Goal: Information Seeking & Learning: Learn about a topic

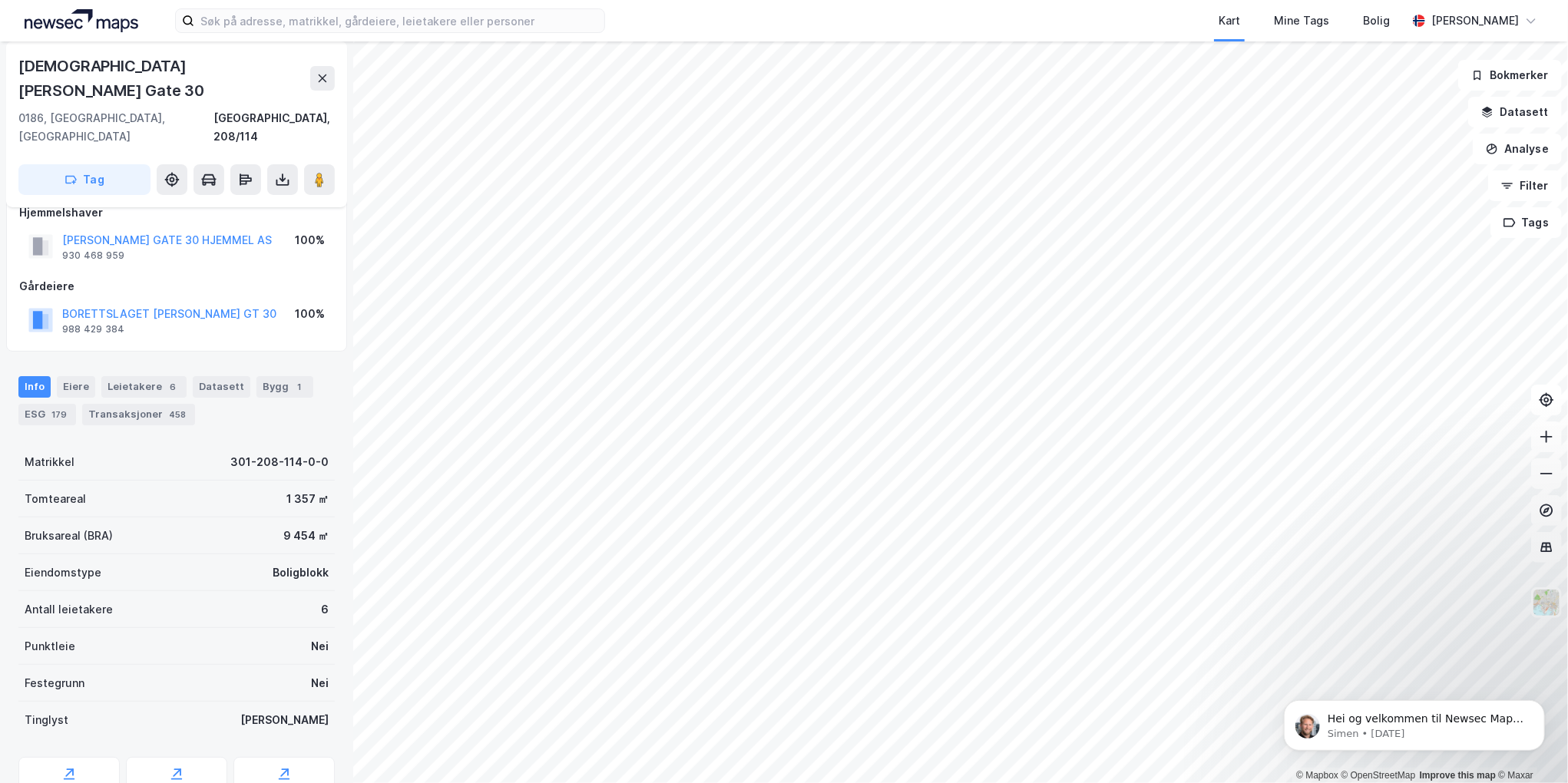
scroll to position [52, 0]
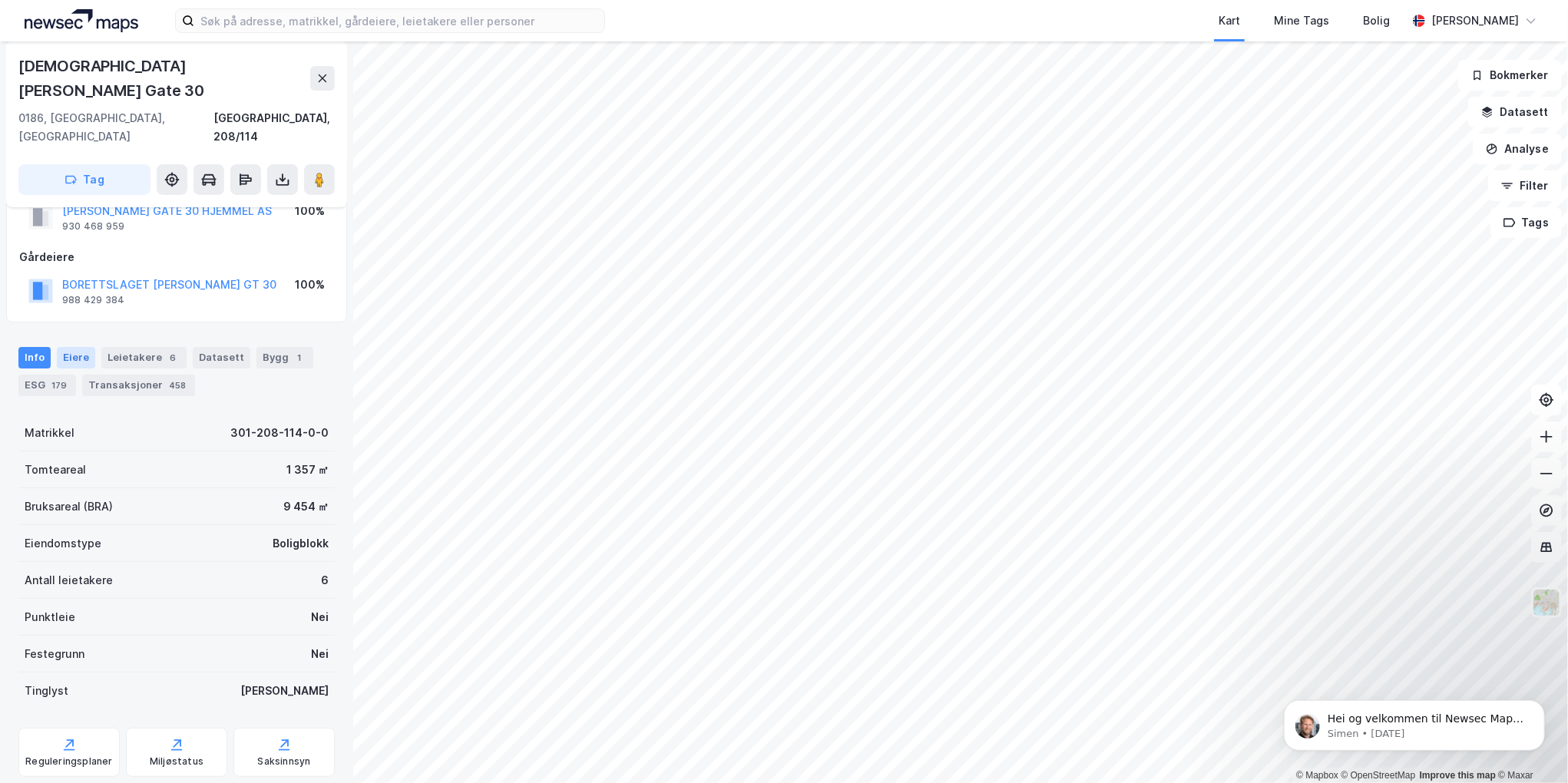
click at [74, 347] on div "Eiere" at bounding box center [76, 357] width 38 height 21
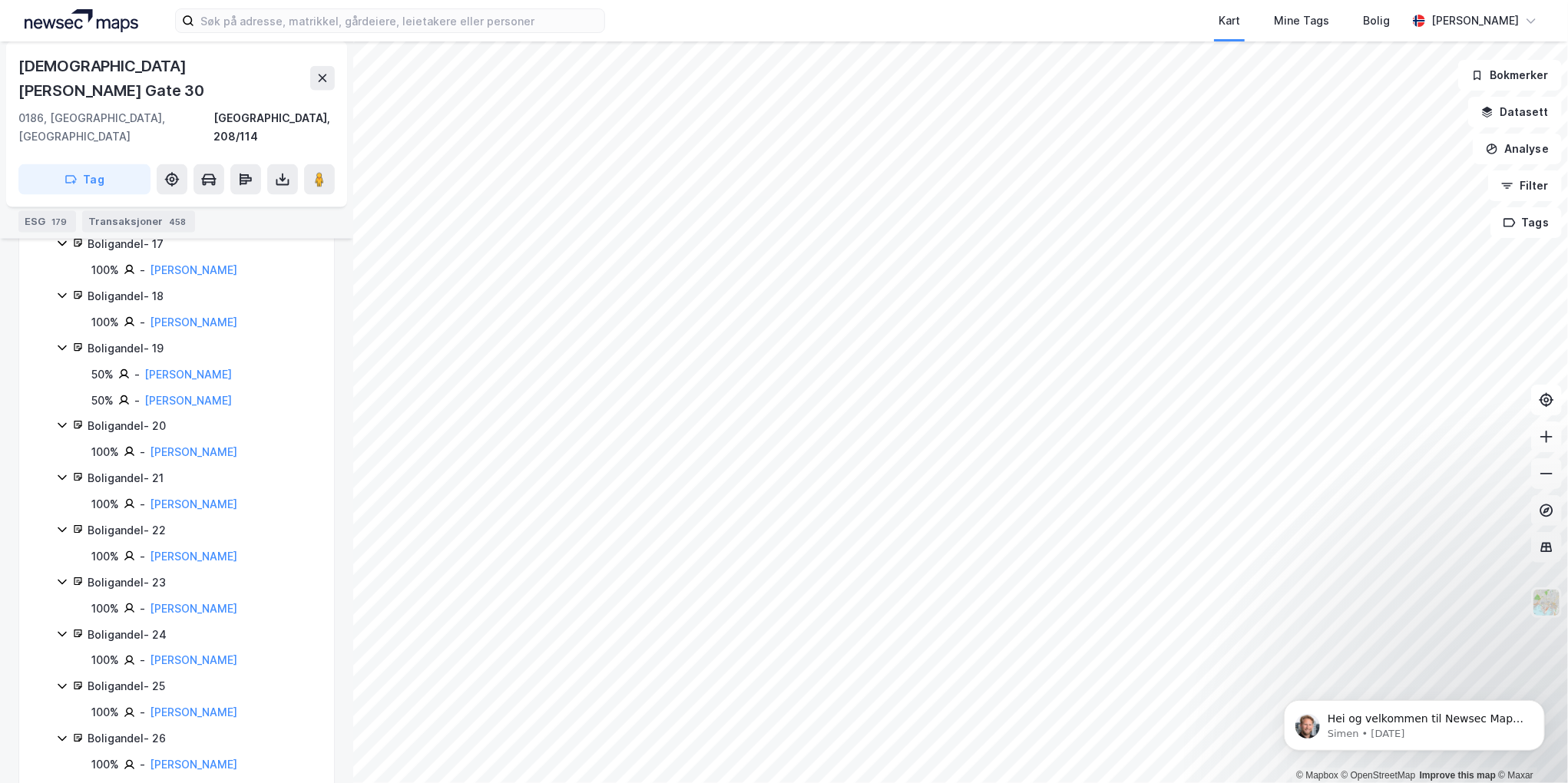
scroll to position [1689, 0]
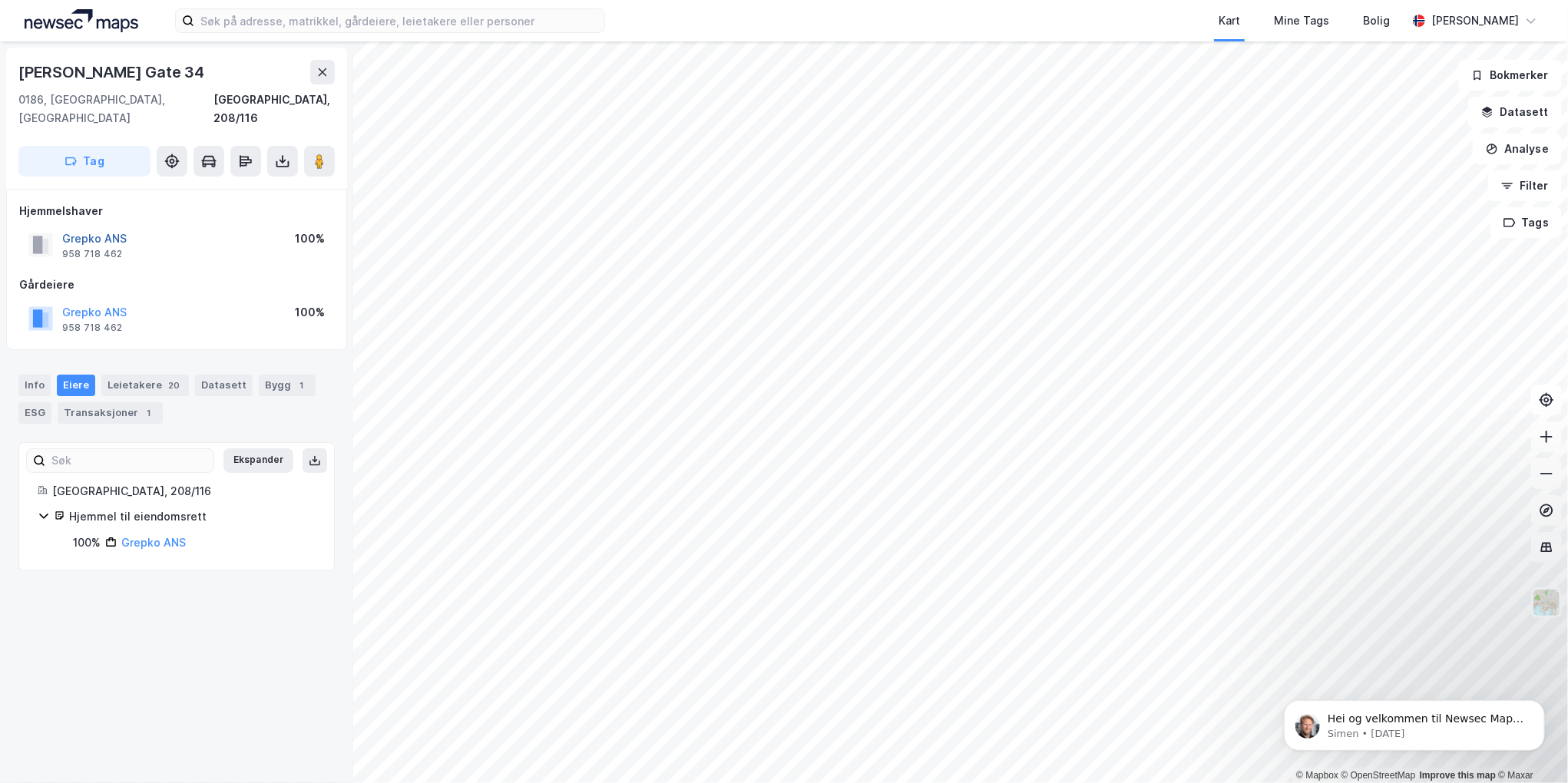
click at [0, 0] on button "Grepko ANS" at bounding box center [0, 0] width 0 height 0
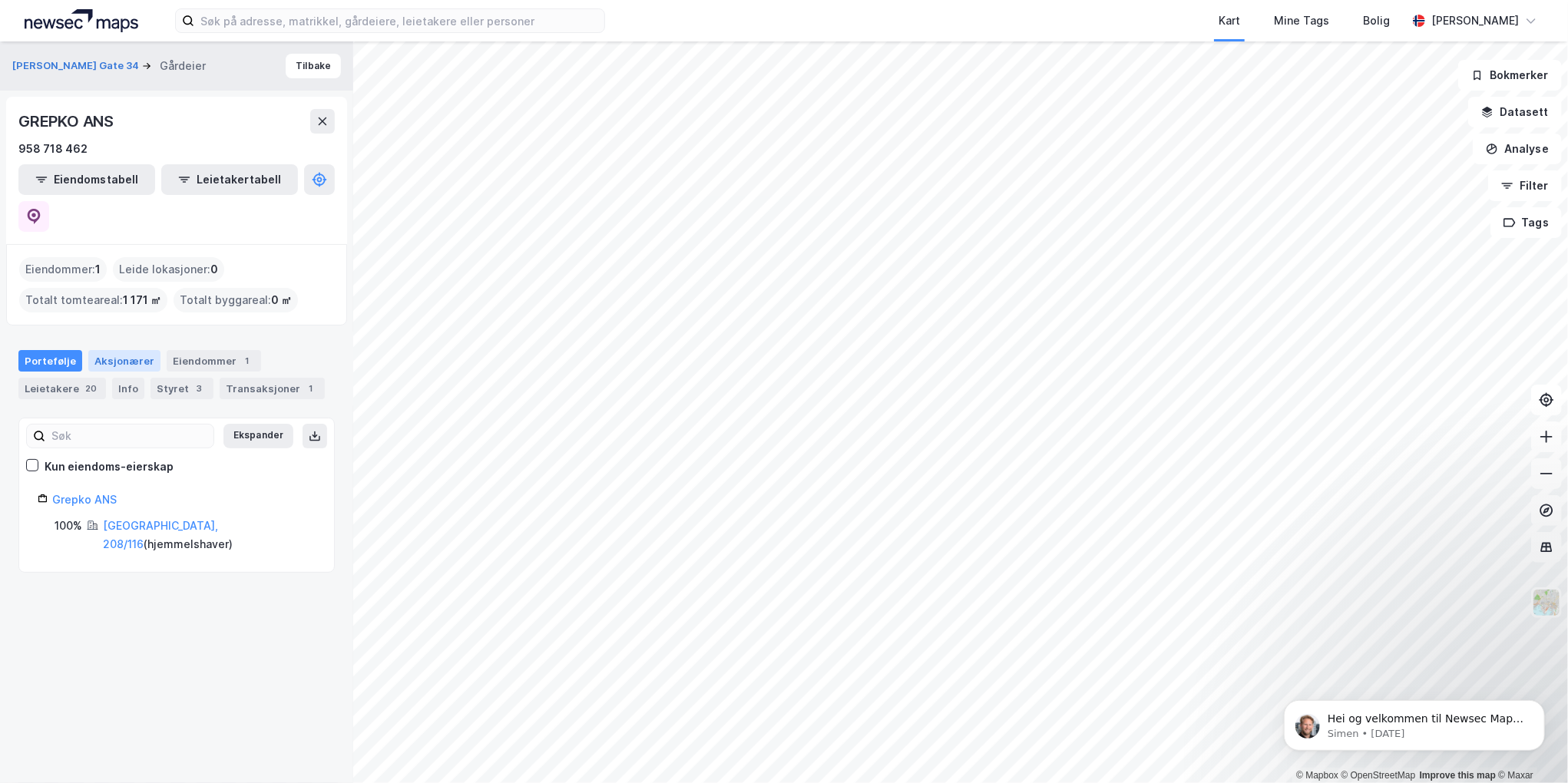
click at [124, 350] on div "Aksjonærer" at bounding box center [124, 361] width 72 height 21
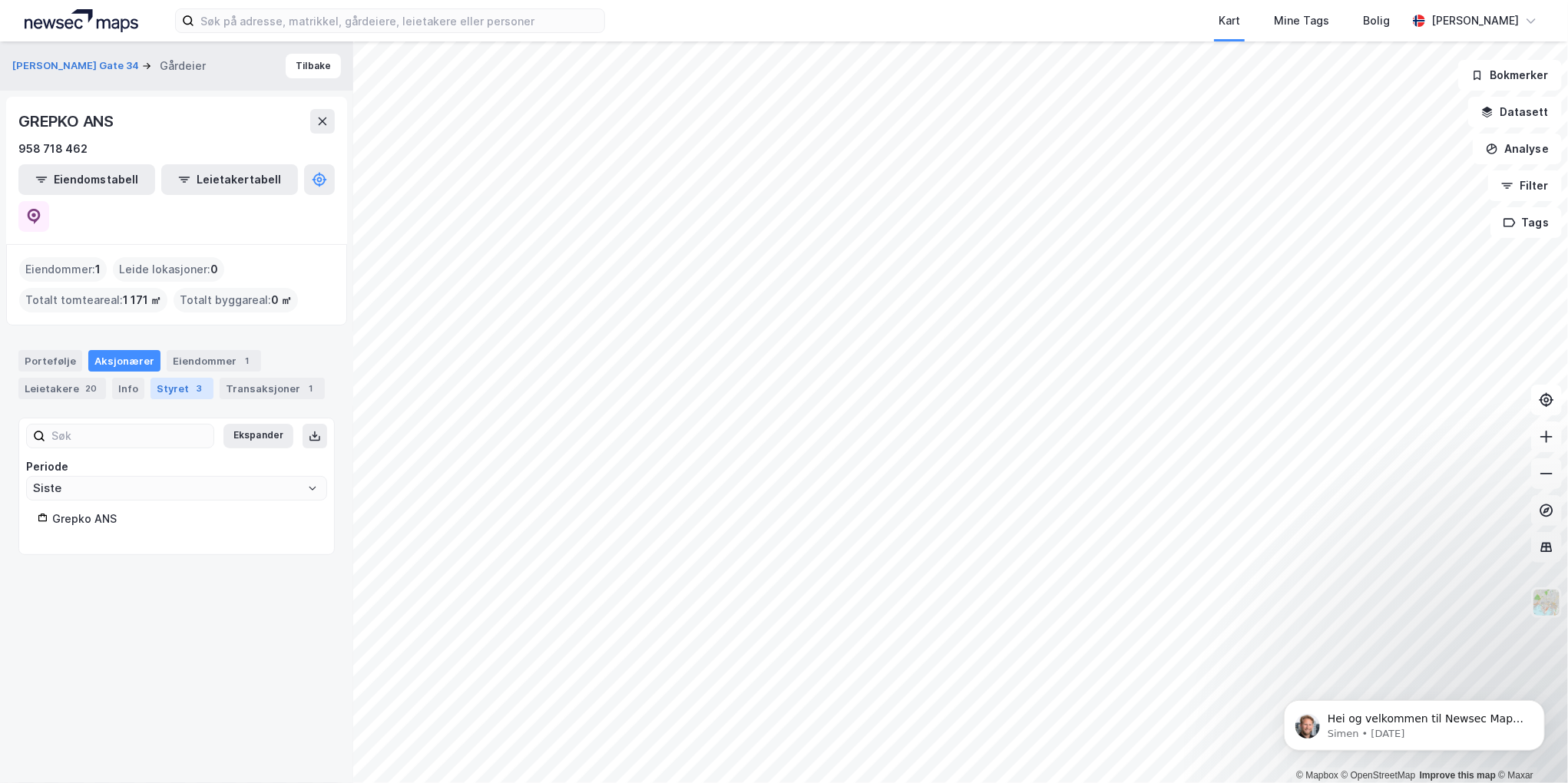
click at [183, 378] on div "Styret 3" at bounding box center [182, 388] width 63 height 21
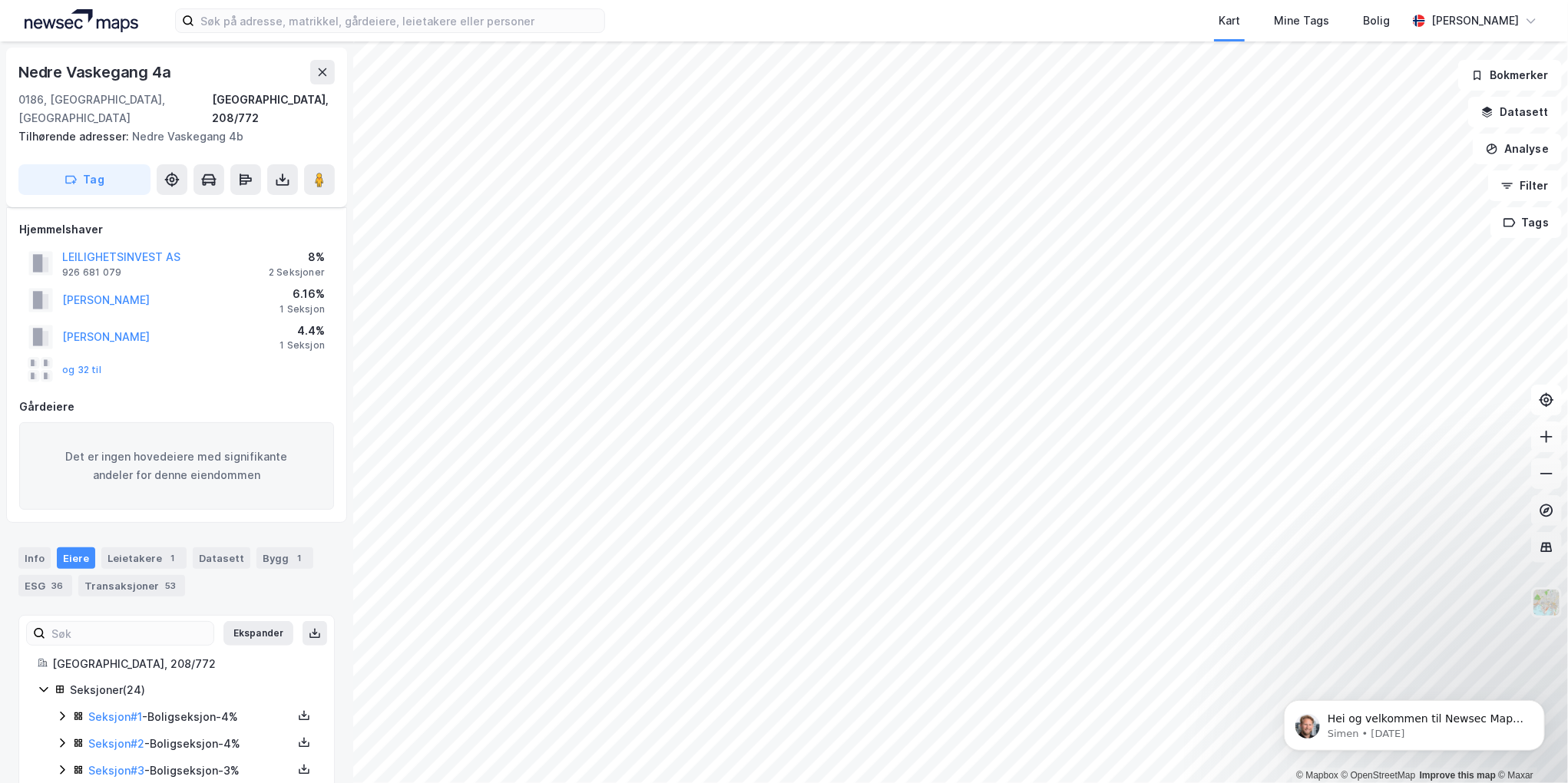
scroll to position [582, 0]
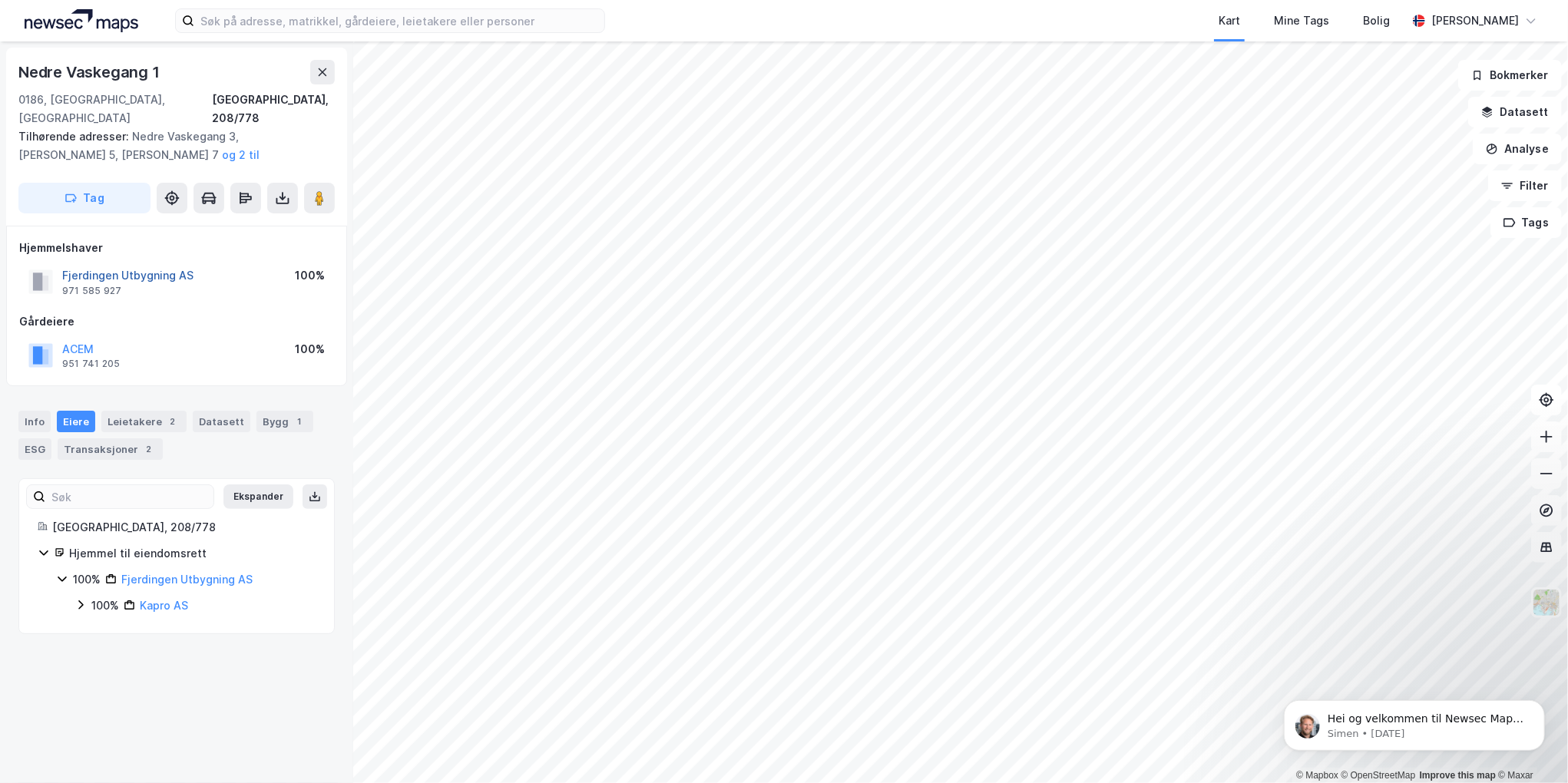
click at [0, 0] on button "Fjerdingen Utbygning AS" at bounding box center [0, 0] width 0 height 0
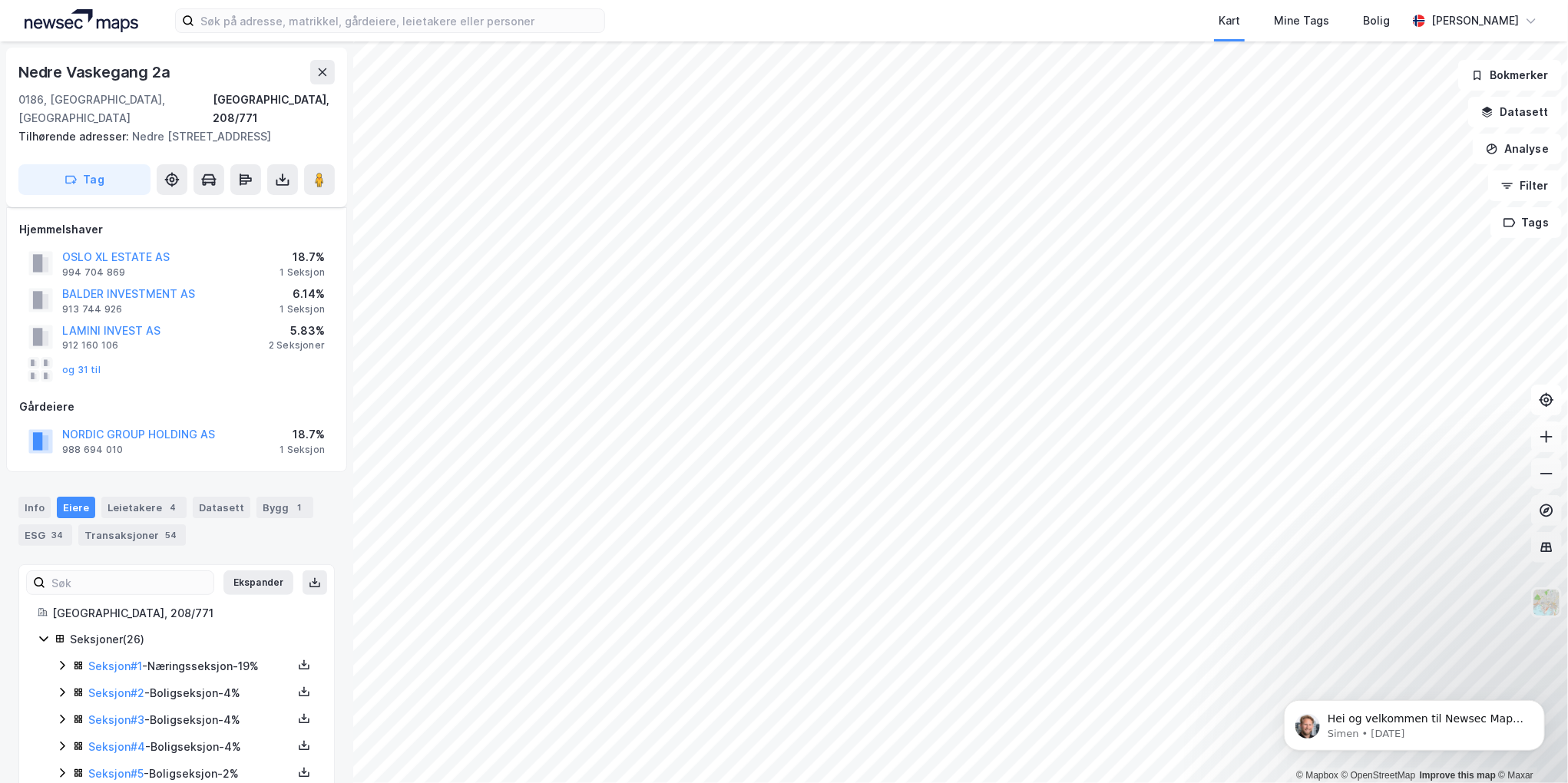
scroll to position [582, 0]
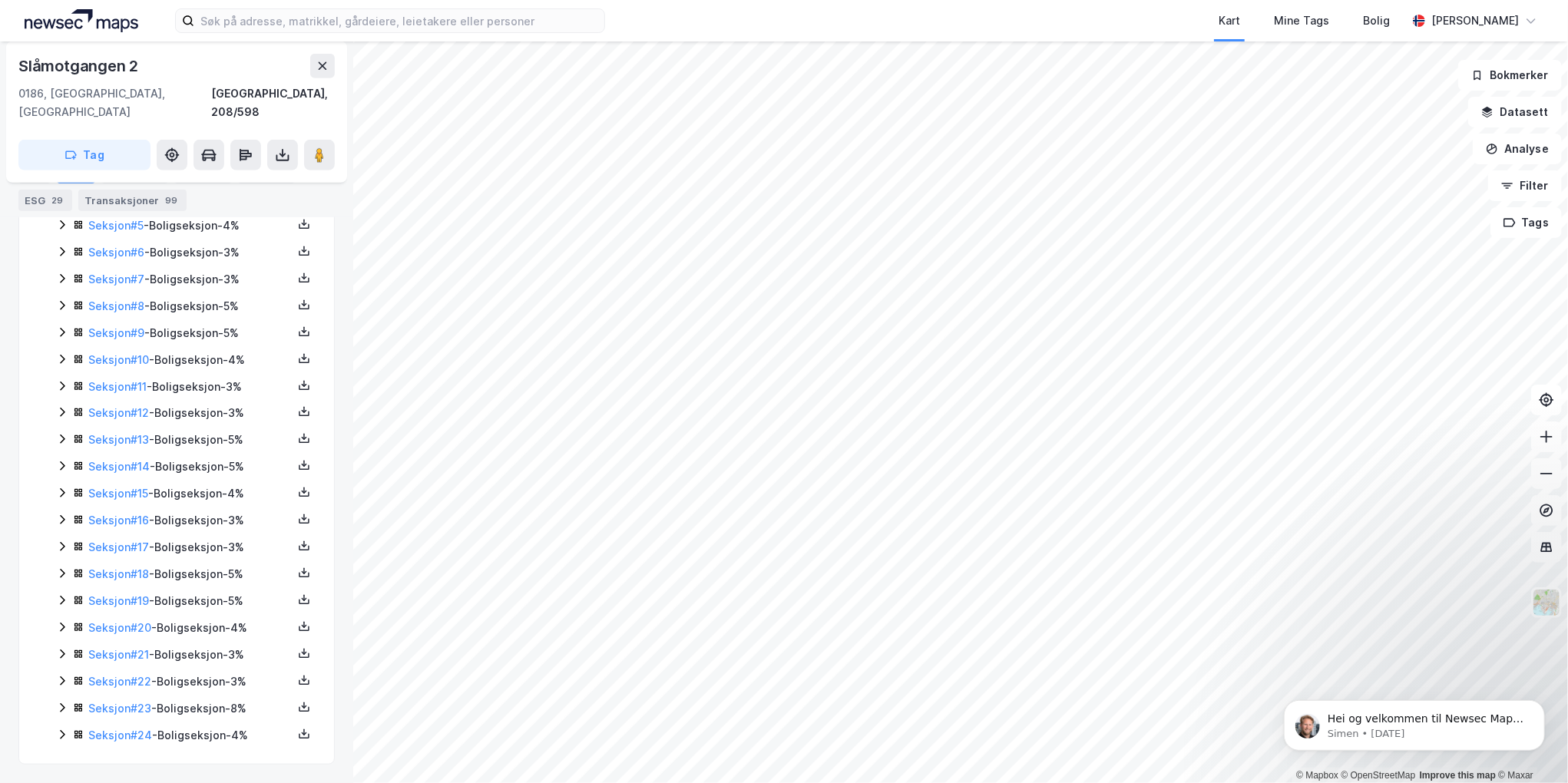
scroll to position [564, 0]
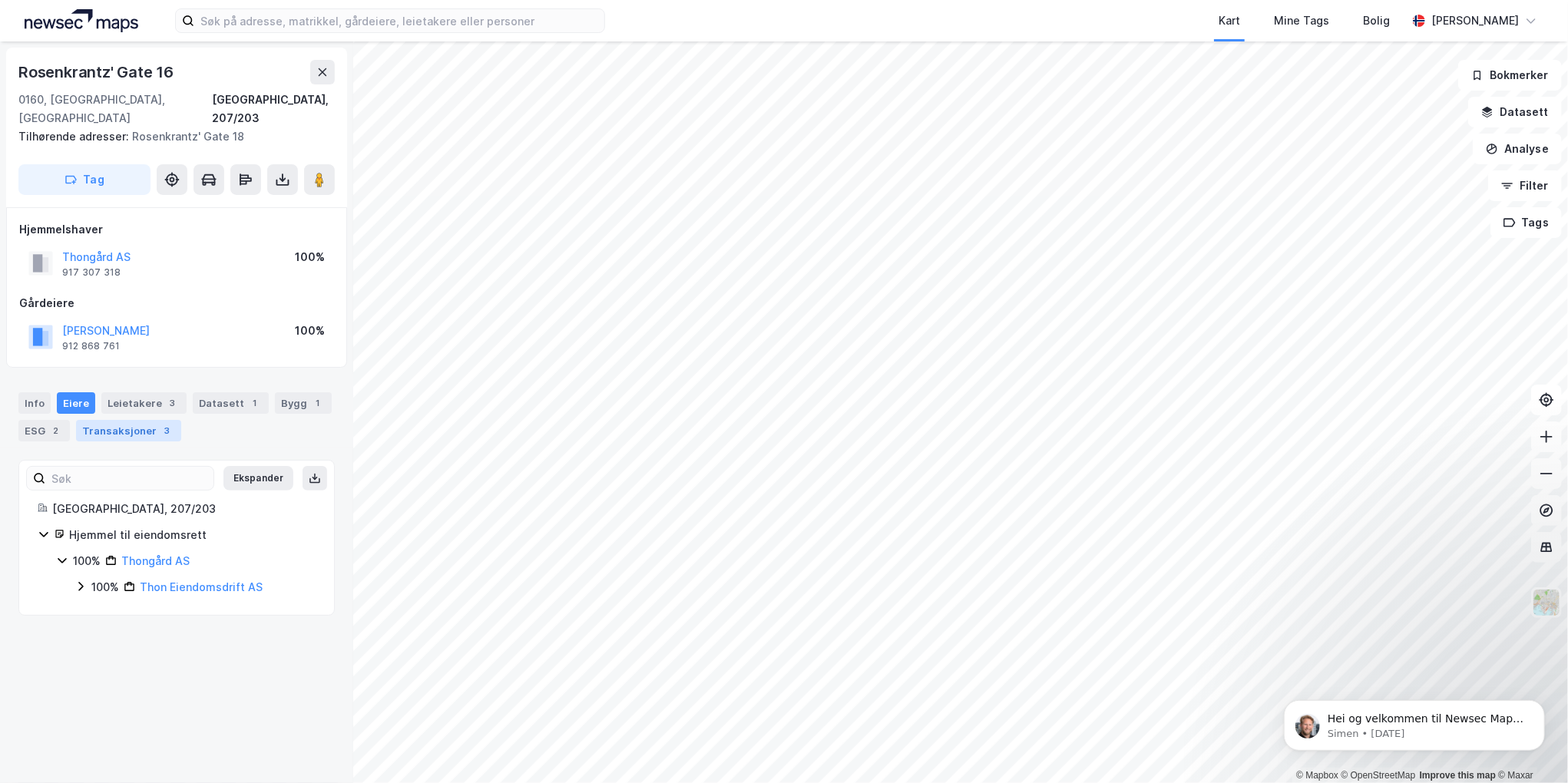
click at [124, 420] on div "Transaksjoner 3" at bounding box center [128, 430] width 105 height 21
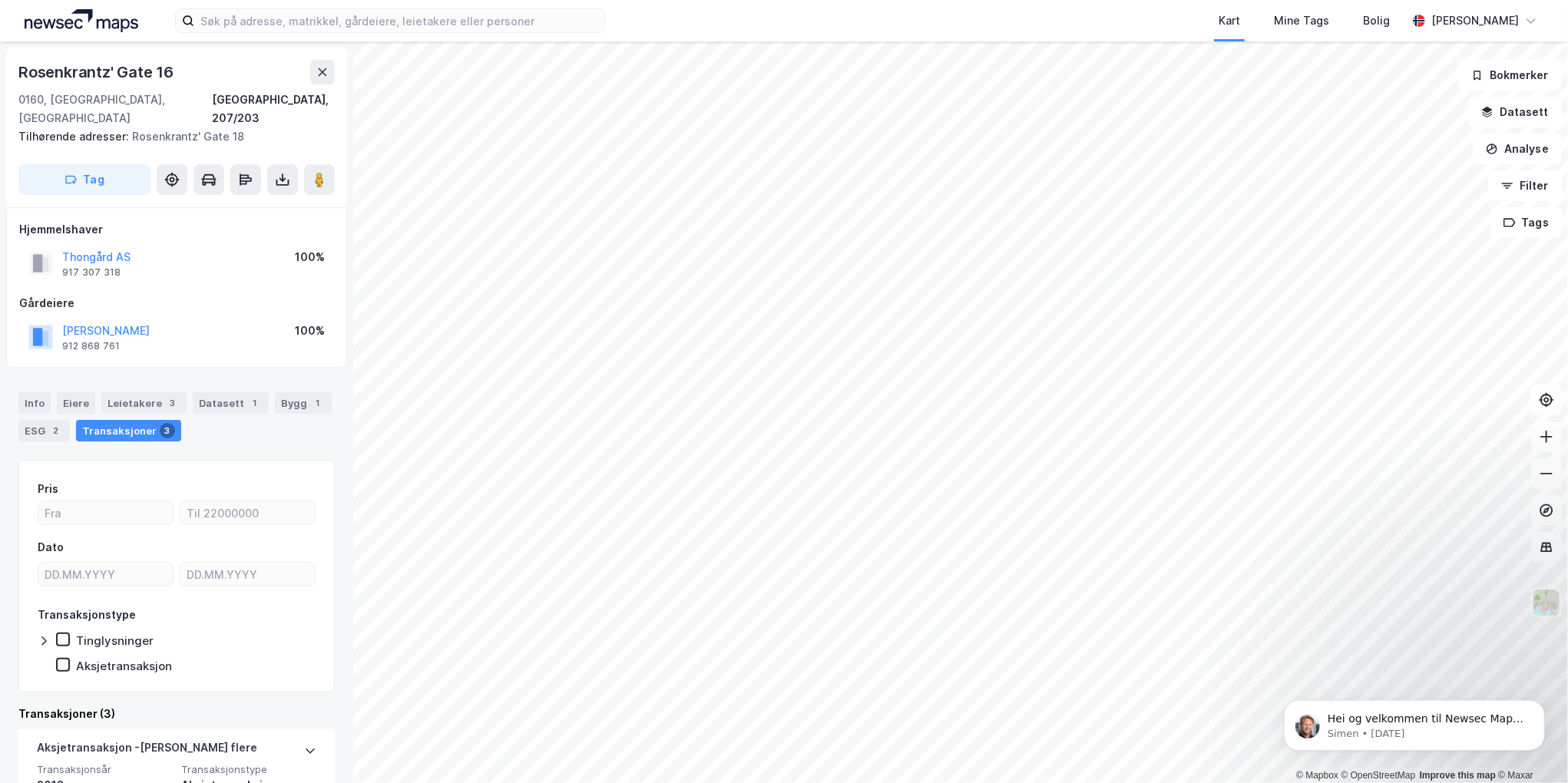
scroll to position [307, 0]
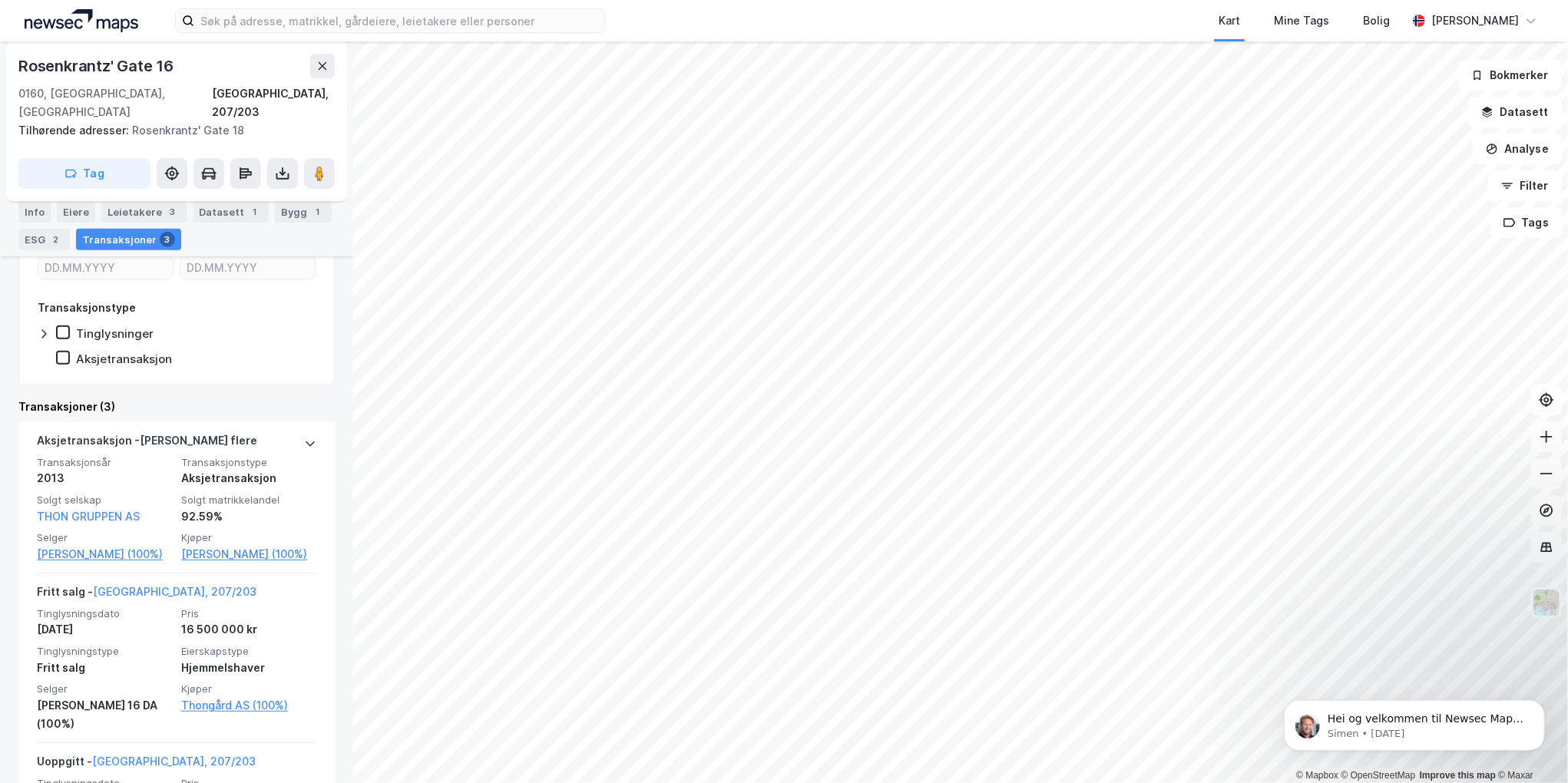
click at [789, 0] on div "Kart Mine Tags Bolig [PERSON_NAME] © Mapbox © OpenStreetMap Improve this map © …" at bounding box center [784, 392] width 1568 height 783
